Goal: Task Accomplishment & Management: Manage account settings

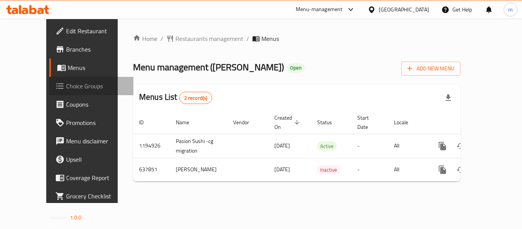
click at [66, 85] on span "Choice Groups" at bounding box center [96, 85] width 61 height 9
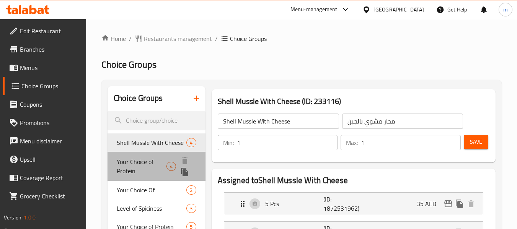
click at [135, 169] on span "Your Choice of Protein" at bounding box center [142, 166] width 50 height 18
type input "Your Choice of Protein"
type input "اختيارك من البروتين"
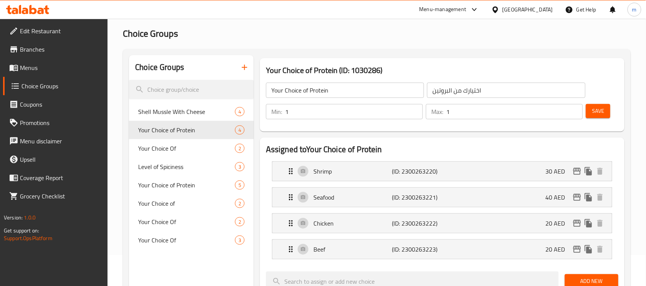
scroll to position [48, 0]
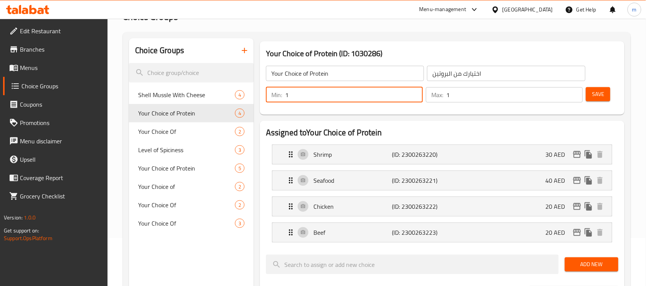
drag, startPoint x: 297, startPoint y: 99, endPoint x: 278, endPoint y: 99, distance: 19.1
click at [278, 99] on div "Min: 1 ​" at bounding box center [344, 94] width 157 height 15
type input "1"
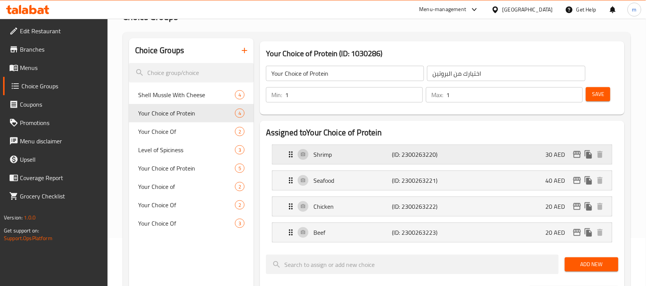
click at [318, 155] on p "Shrimp" at bounding box center [352, 154] width 78 height 9
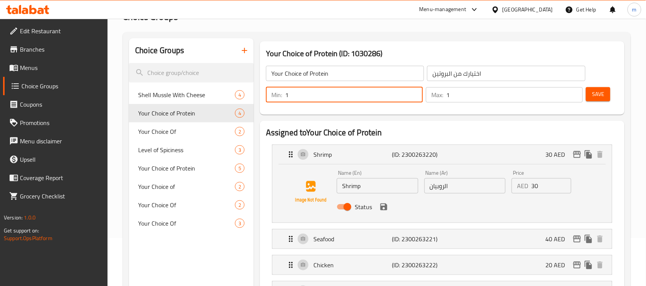
click at [398, 197] on div "Status" at bounding box center [464, 207] width 262 height 21
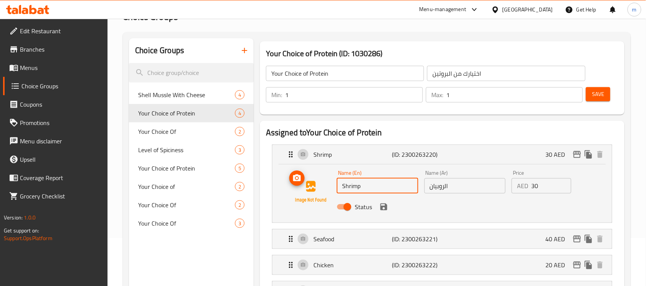
drag, startPoint x: 398, startPoint y: 189, endPoint x: 322, endPoint y: 184, distance: 75.9
click at [322, 184] on div "Name (En) Shrimp Name (En) Name (Ar) الروبيان Name (Ar) Price AED 30 Price Stat…" at bounding box center [442, 192] width 315 height 52
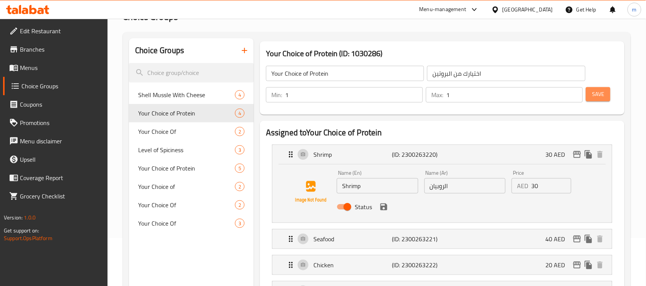
click at [522, 94] on button "Save" at bounding box center [597, 94] width 24 height 14
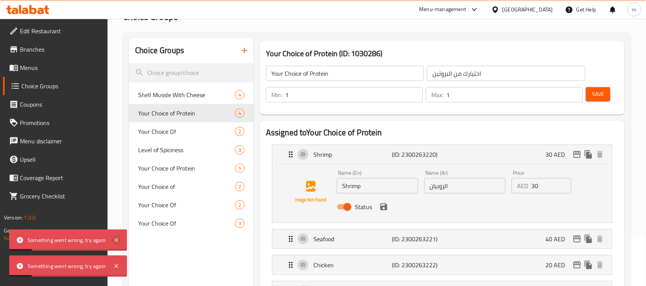
click at [112, 229] on icon at bounding box center [116, 240] width 9 height 9
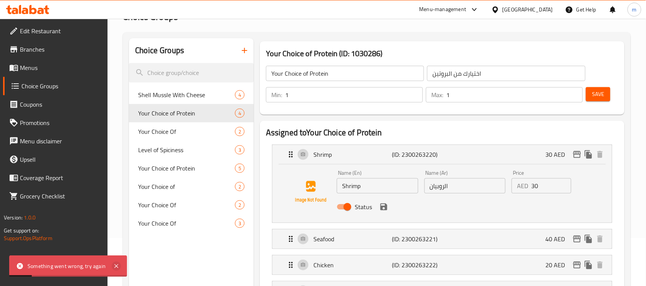
click at [113, 229] on icon at bounding box center [116, 266] width 9 height 9
